Goal: Find specific page/section: Find specific page/section

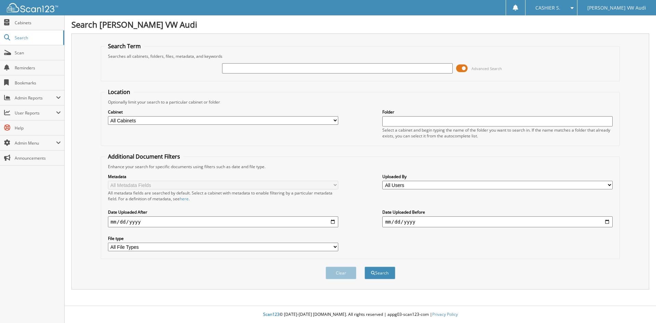
click at [244, 69] on input "text" at bounding box center [337, 68] width 230 height 10
type input "3546109p"
click at [364, 266] on button "Search" at bounding box center [379, 272] width 31 height 13
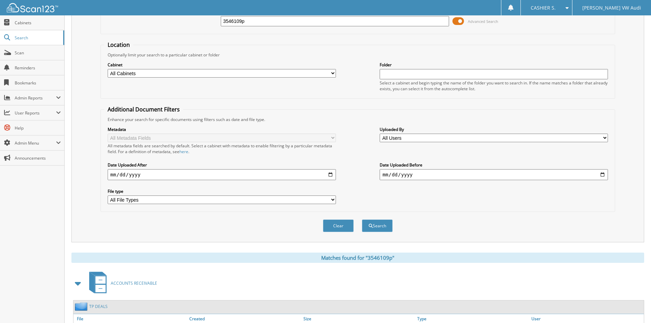
scroll to position [97, 0]
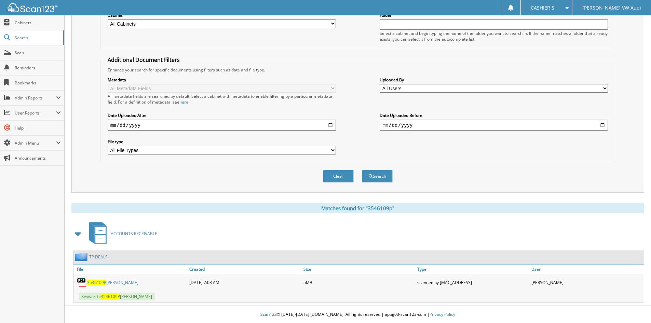
click at [114, 281] on link "3546109P STEVE HAHN" at bounding box center [112, 282] width 51 height 6
